Goal: Task Accomplishment & Management: Complete application form

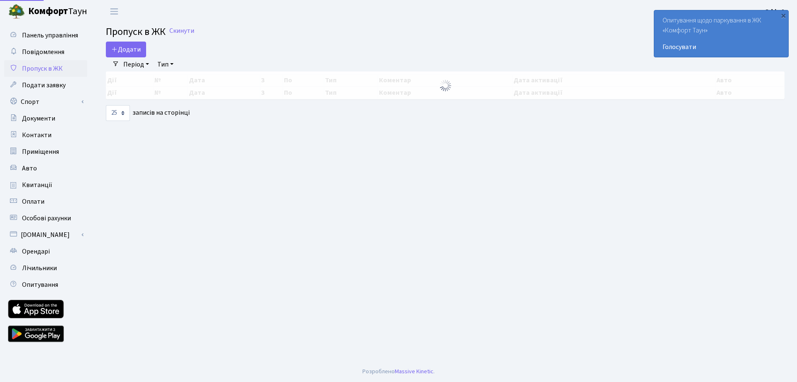
select select "25"
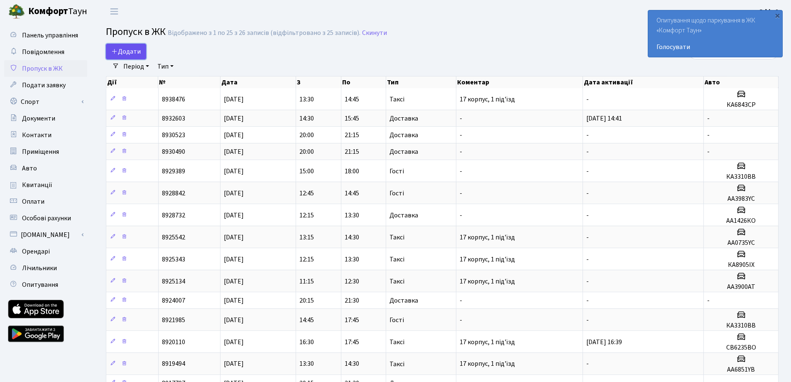
click at [128, 48] on span "Додати" at bounding box center [125, 51] width 29 height 9
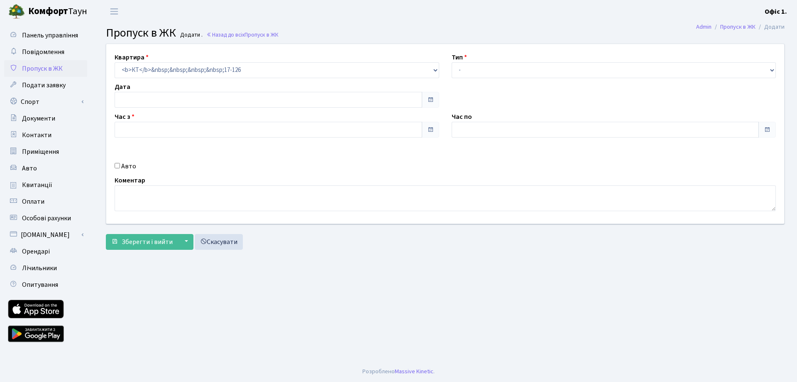
type input "[DATE]"
type input "13:45"
type input "14:45"
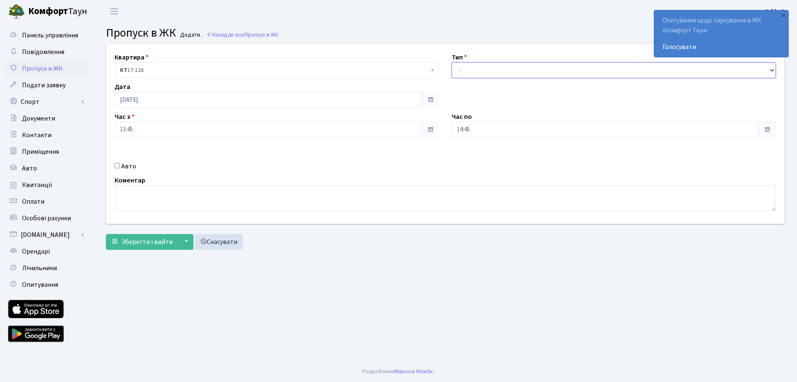
drag, startPoint x: 485, startPoint y: 66, endPoint x: 485, endPoint y: 77, distance: 10.4
click at [485, 66] on select "- Доставка Таксі Гості Сервіс" at bounding box center [614, 70] width 325 height 16
select select "3"
click at [452, 62] on select "- Доставка Таксі Гості Сервіс" at bounding box center [614, 70] width 325 height 16
click at [480, 126] on input "14:45" at bounding box center [606, 130] width 308 height 16
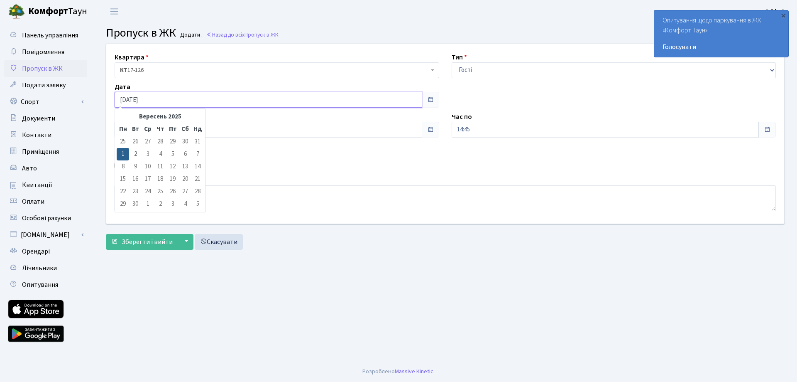
click at [174, 97] on input "[DATE]" at bounding box center [269, 100] width 308 height 16
click at [140, 157] on td "2" at bounding box center [135, 154] width 12 height 12
type input "[DATE]"
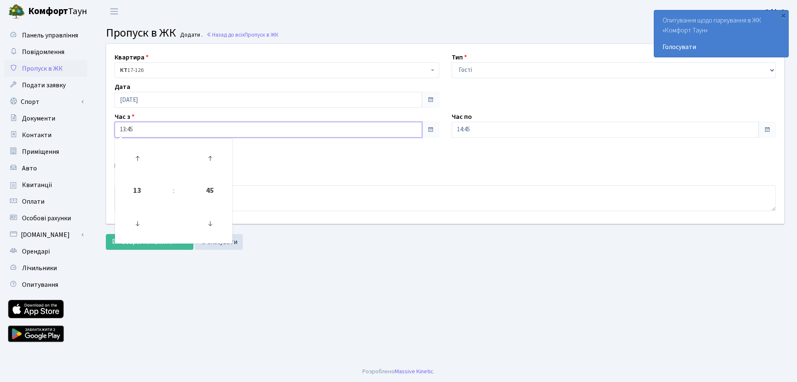
click at [130, 129] on input "13:45" at bounding box center [269, 130] width 308 height 16
click at [135, 163] on icon at bounding box center [137, 158] width 22 height 22
click at [135, 162] on icon at bounding box center [137, 158] width 22 height 22
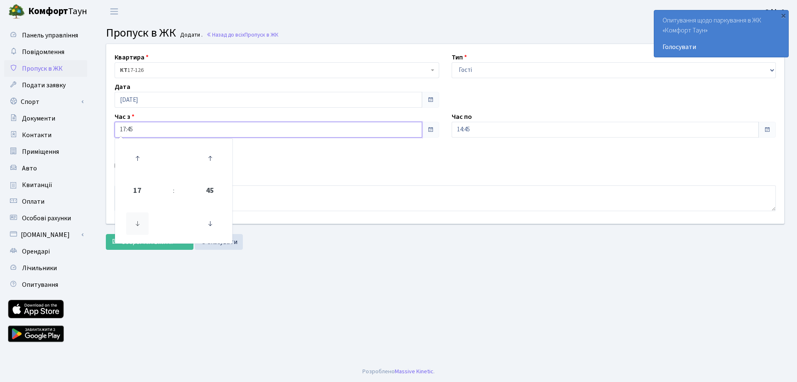
click at [137, 224] on icon at bounding box center [137, 223] width 22 height 22
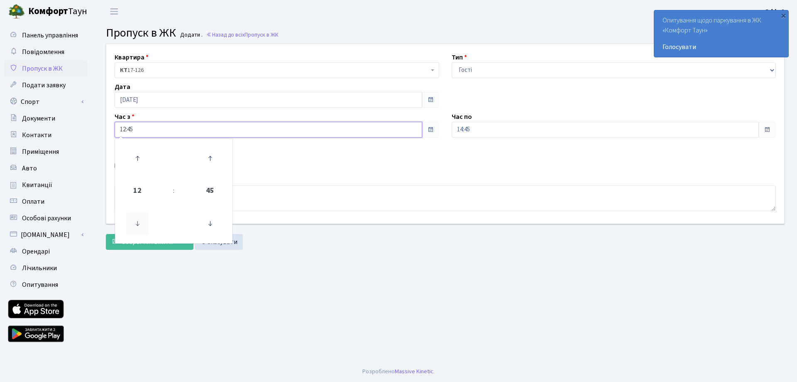
click at [137, 224] on icon at bounding box center [137, 223] width 22 height 22
click at [137, 223] on icon at bounding box center [137, 223] width 22 height 22
click at [142, 154] on icon at bounding box center [137, 158] width 22 height 22
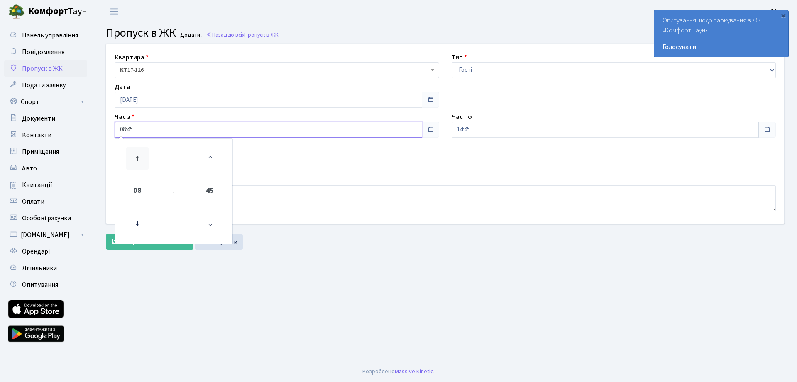
type input "09:45"
click at [454, 163] on div "Квартира <b>КТ</b>&nbsp;&nbsp;&nbsp;&nbsp;17-126 КТ 17-126 Тип - Доставка Таксі…" at bounding box center [445, 133] width 690 height 179
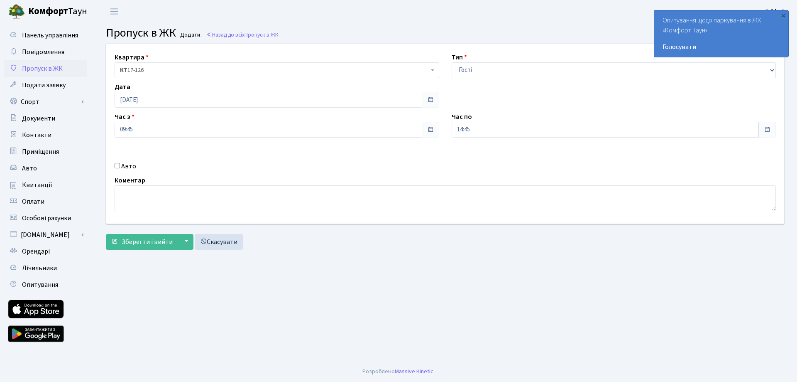
click at [118, 166] on input "Авто" at bounding box center [117, 165] width 5 height 5
checkbox input "true"
click at [477, 159] on input "text" at bounding box center [614, 159] width 325 height 16
paste input "АА 1881"
drag, startPoint x: 507, startPoint y: 169, endPoint x: 461, endPoint y: 161, distance: 46.5
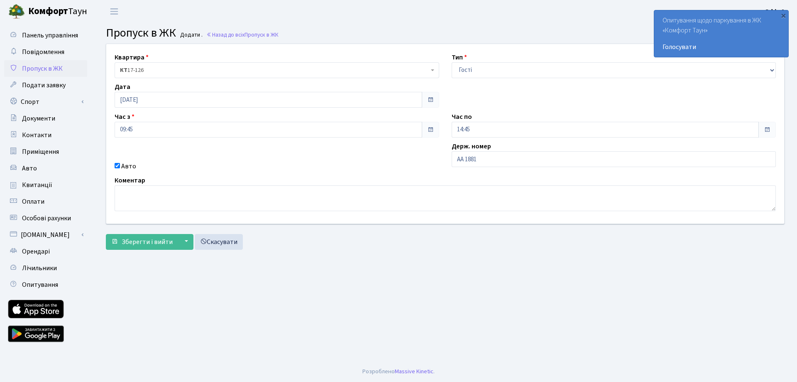
click at [452, 161] on div "Держ. номер АА 1881" at bounding box center [614, 156] width 337 height 30
drag, startPoint x: 486, startPoint y: 158, endPoint x: 449, endPoint y: 154, distance: 37.1
click at [449, 154] on div "Держ. номер АА 1881" at bounding box center [614, 156] width 337 height 30
paste input "text"
click at [481, 159] on input "АА 1881" at bounding box center [614, 159] width 325 height 16
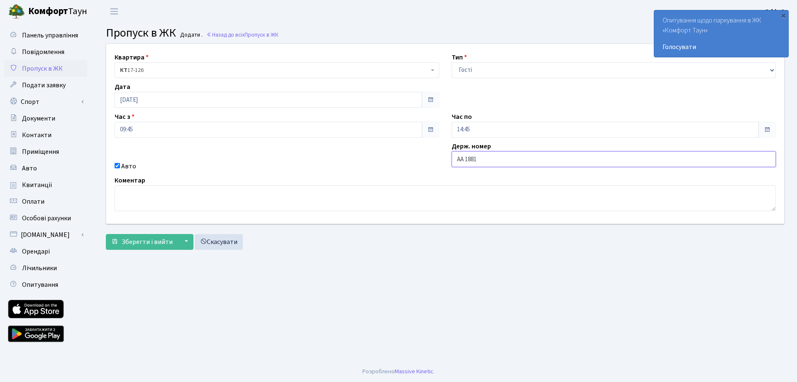
click at [465, 159] on input "АА 1881" at bounding box center [614, 159] width 325 height 16
click at [475, 158] on input "АА1881" at bounding box center [614, 159] width 325 height 16
click at [487, 169] on div "Держ. номер АА1881Т" at bounding box center [614, 156] width 337 height 30
click at [482, 161] on input "АА1881Т" at bounding box center [614, 159] width 325 height 16
type input "АА1881ТВ"
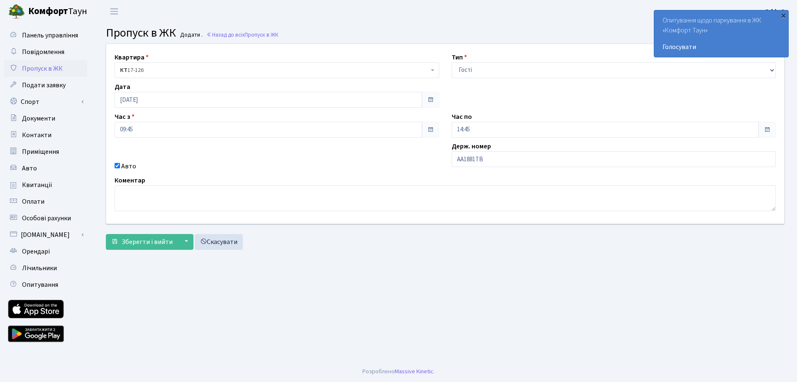
click at [783, 15] on div "×" at bounding box center [783, 15] width 8 height 8
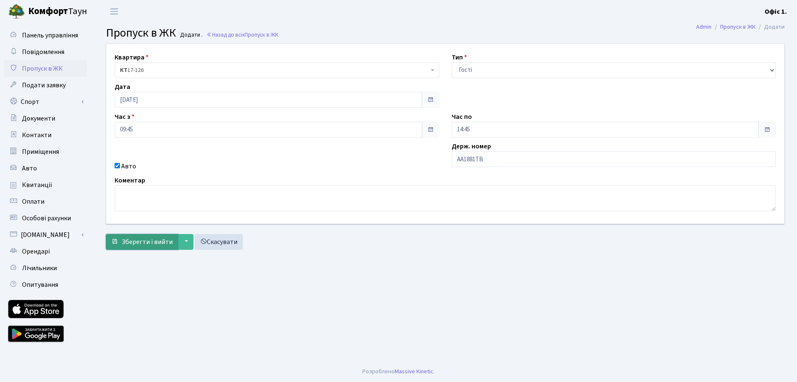
click at [152, 241] on span "Зберегти і вийти" at bounding box center [147, 241] width 51 height 9
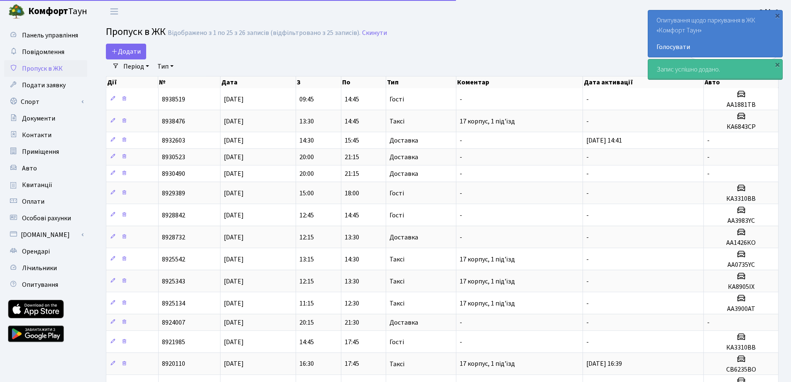
select select "25"
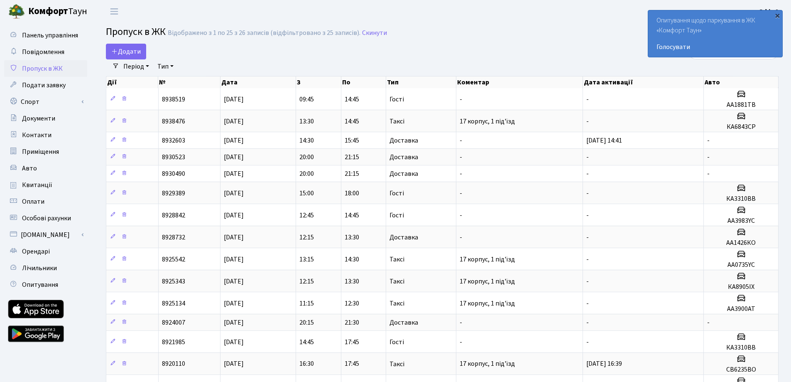
click at [779, 17] on div "×" at bounding box center [777, 15] width 8 height 8
